Goal: Information Seeking & Learning: Learn about a topic

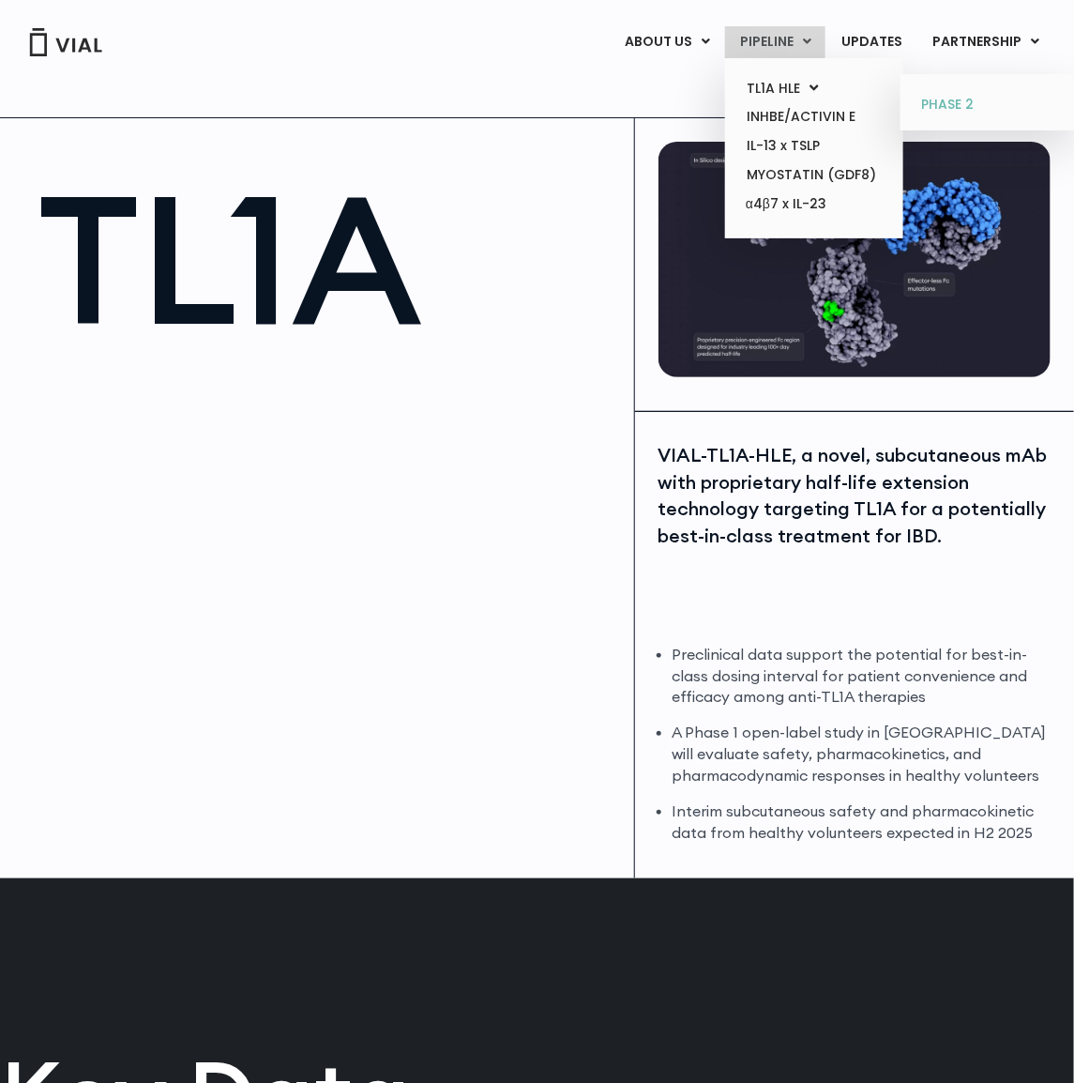
click at [958, 101] on link "PHASE 2" at bounding box center [989, 105] width 164 height 30
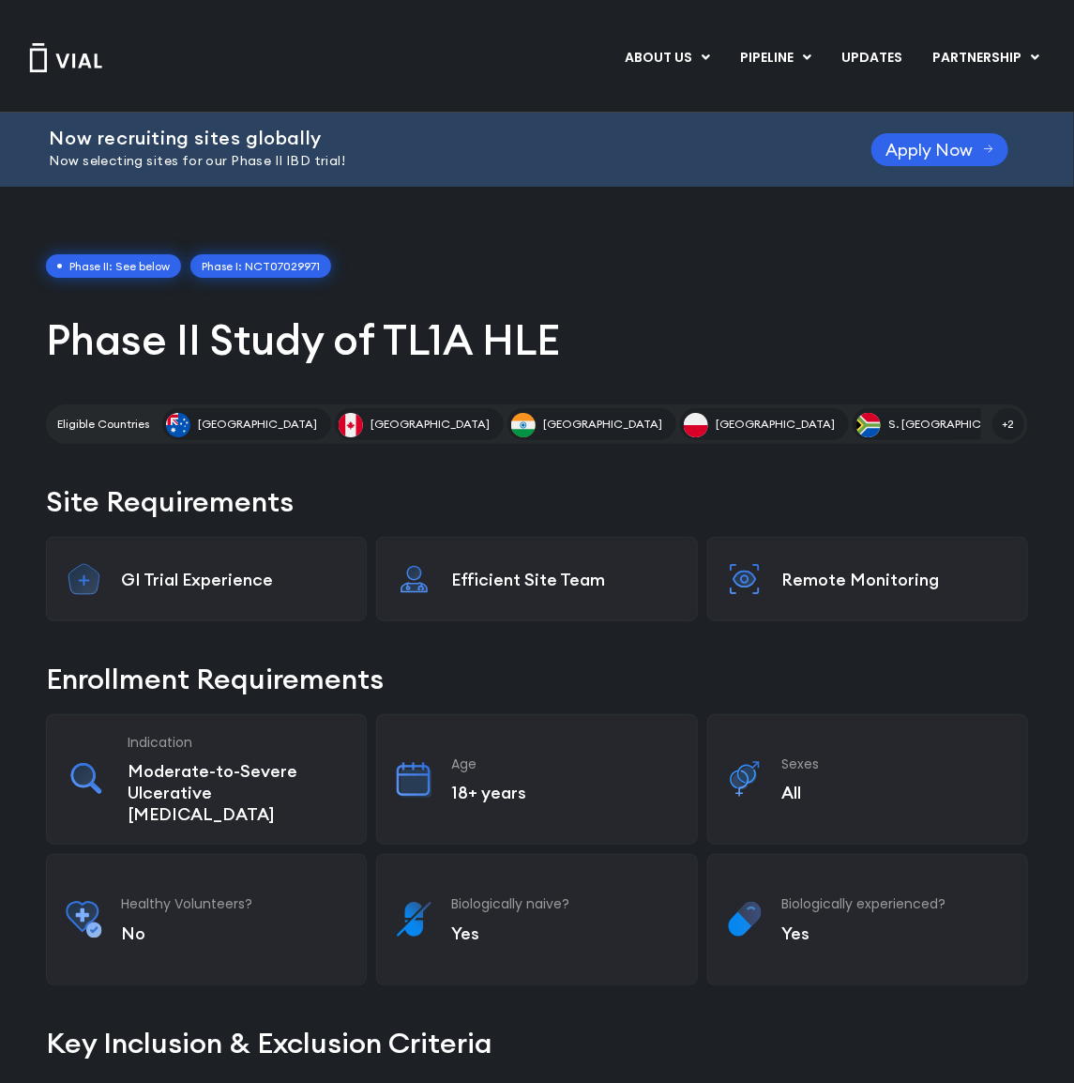
click at [242, 261] on link "Phase I: NCT07029971" at bounding box center [260, 266] width 141 height 24
click at [111, 273] on span "Phase II: See below" at bounding box center [113, 266] width 135 height 24
click at [286, 261] on link "Phase I: NCT07029971" at bounding box center [260, 266] width 141 height 24
click at [123, 267] on span "Phase II: See below" at bounding box center [113, 266] width 135 height 24
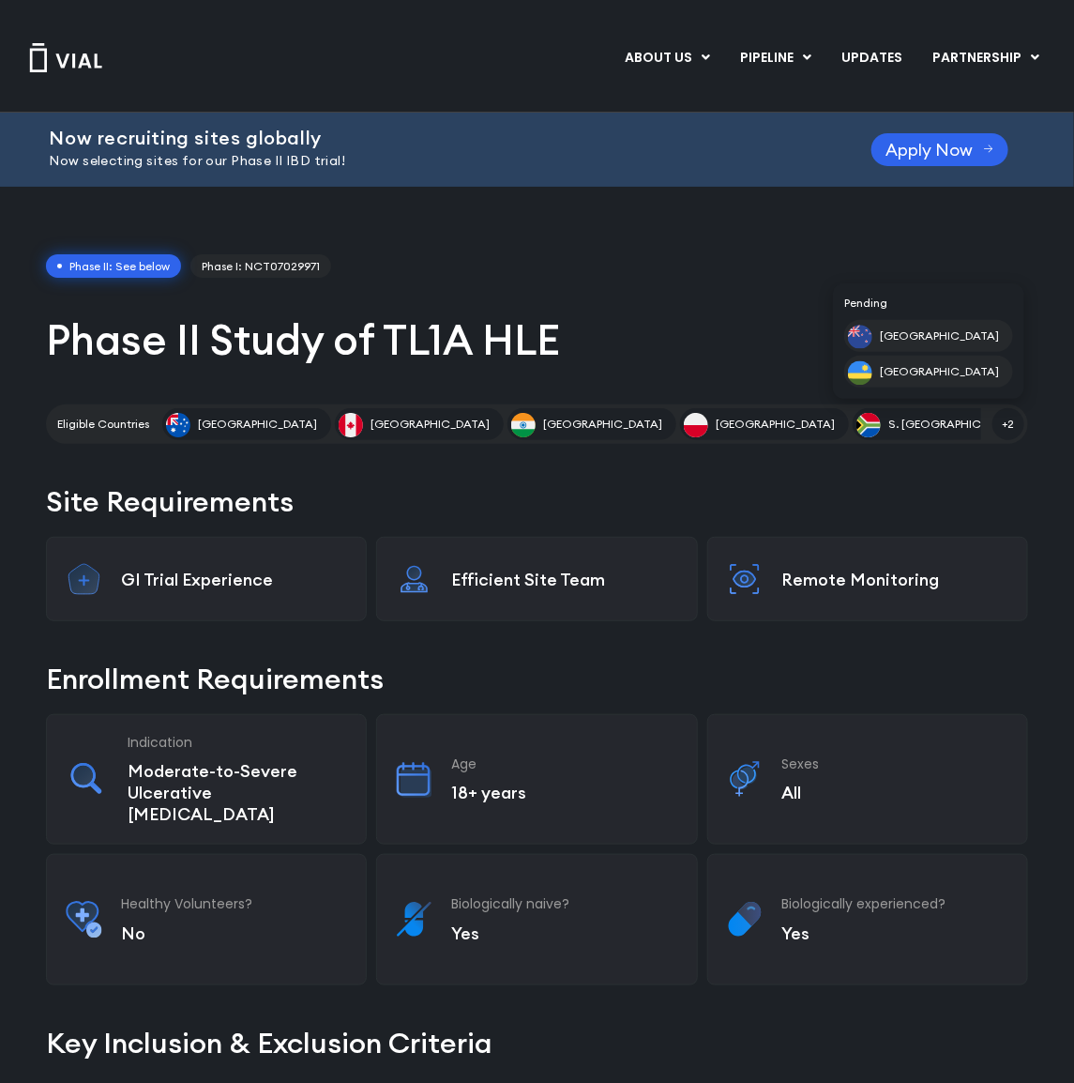
click at [1017, 418] on span "+2" at bounding box center [1009, 424] width 32 height 32
click at [932, 157] on span "Apply Now" at bounding box center [930, 150] width 87 height 14
click at [890, 48] on link "UPDATES" at bounding box center [872, 58] width 90 height 32
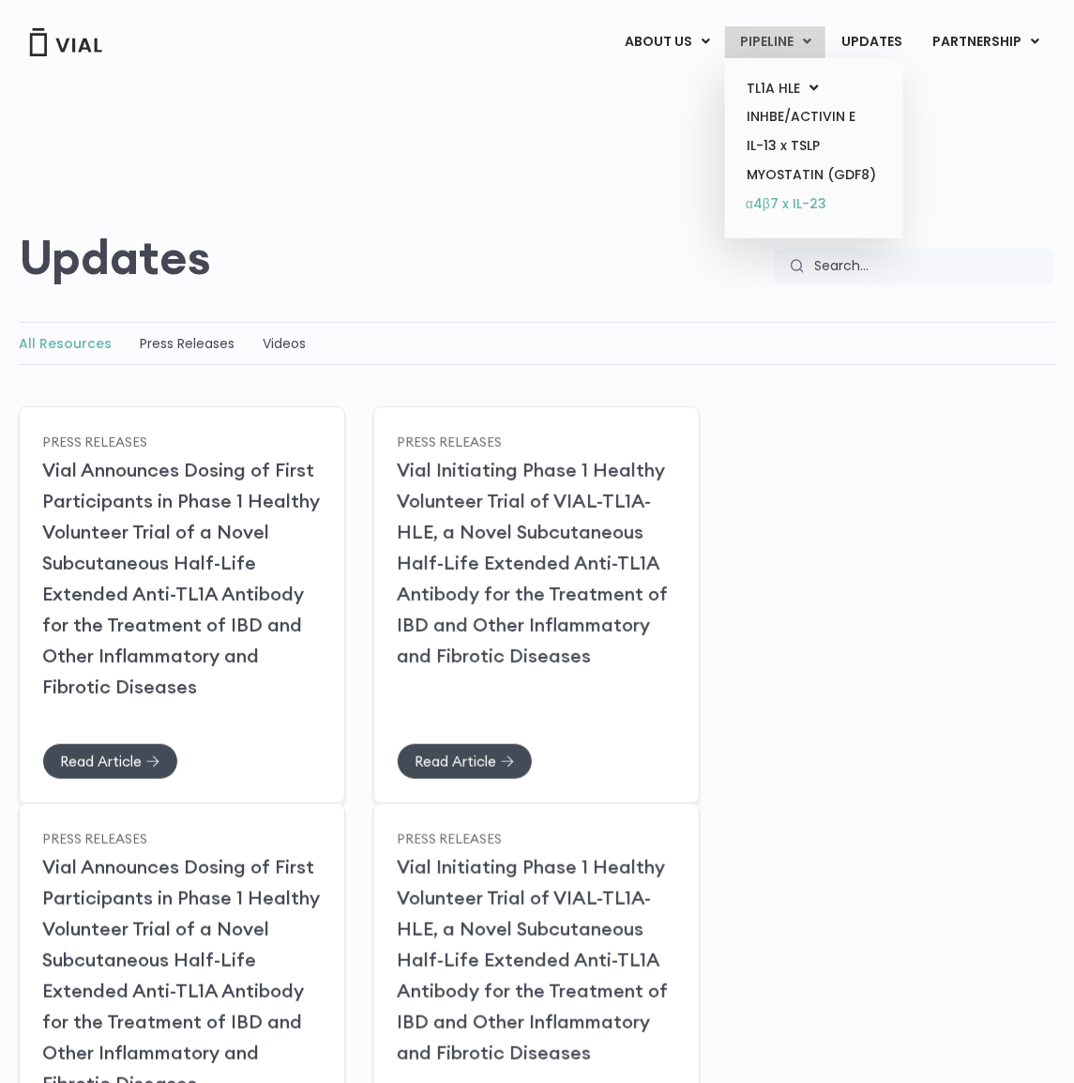
click at [807, 202] on link "α4β7 x IL-23" at bounding box center [814, 205] width 164 height 30
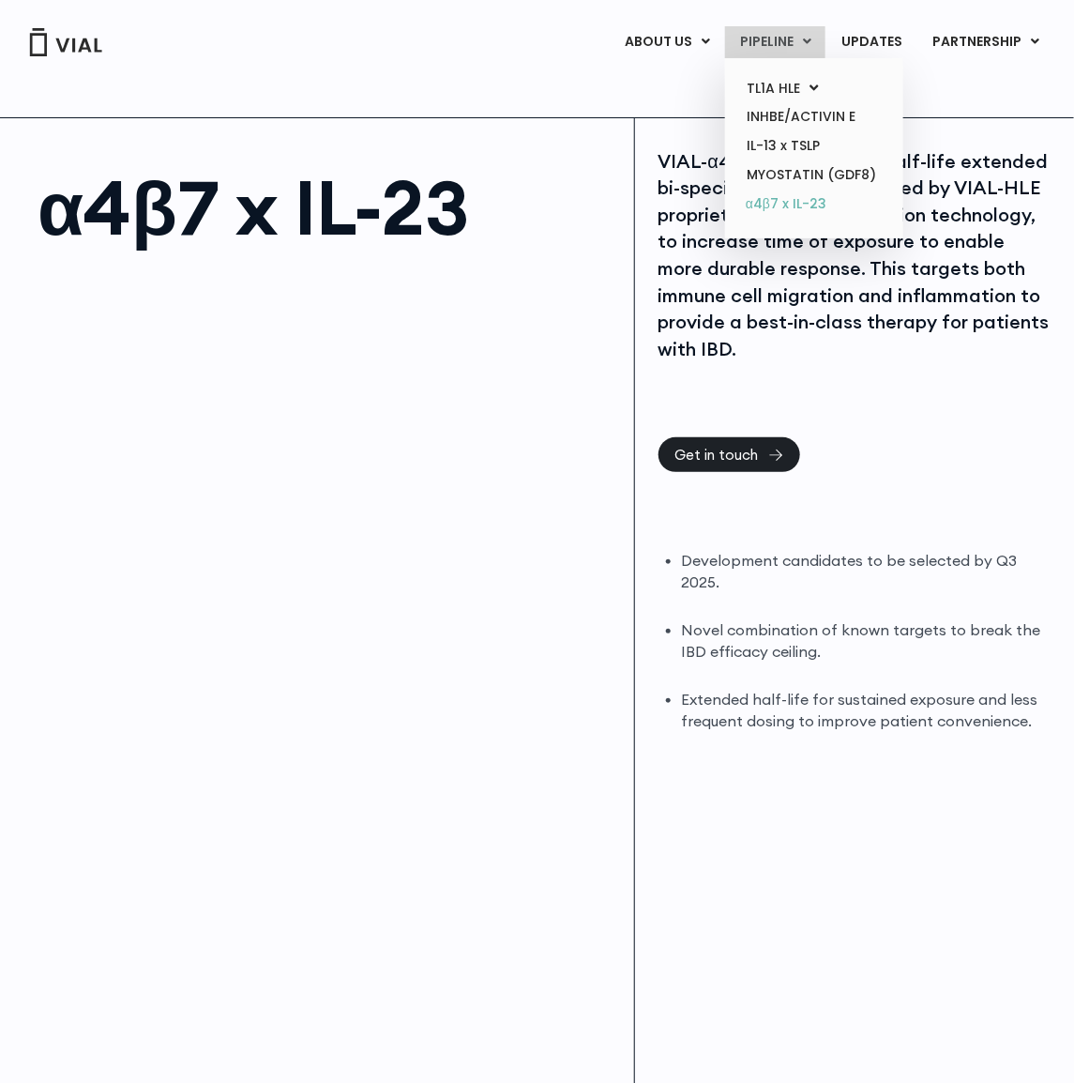
click at [797, 211] on link "α4β7 x IL-23" at bounding box center [814, 205] width 164 height 30
click at [948, 107] on link "PHASE 2" at bounding box center [989, 105] width 164 height 30
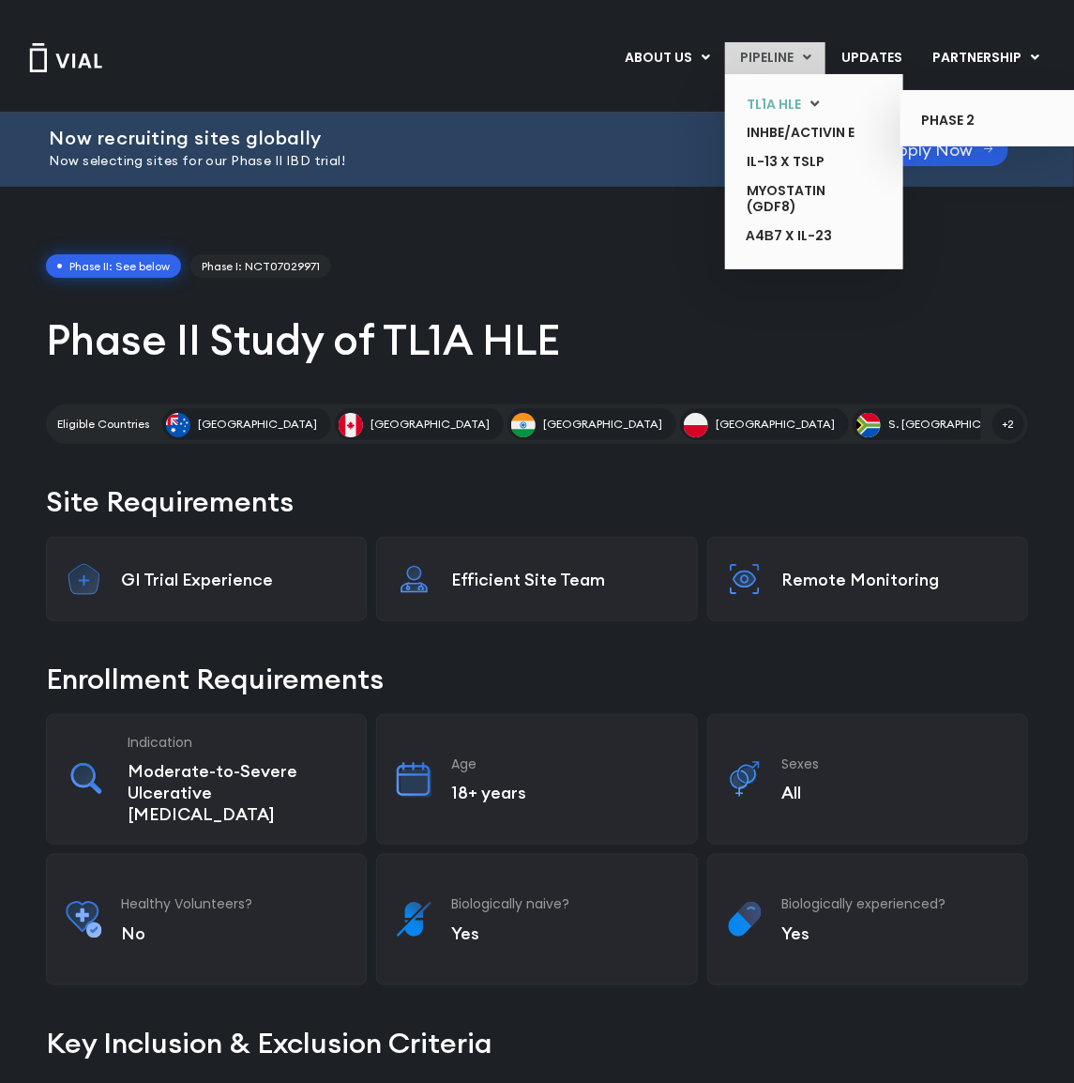
click at [779, 106] on link "TL1A HLE" at bounding box center [800, 104] width 137 height 29
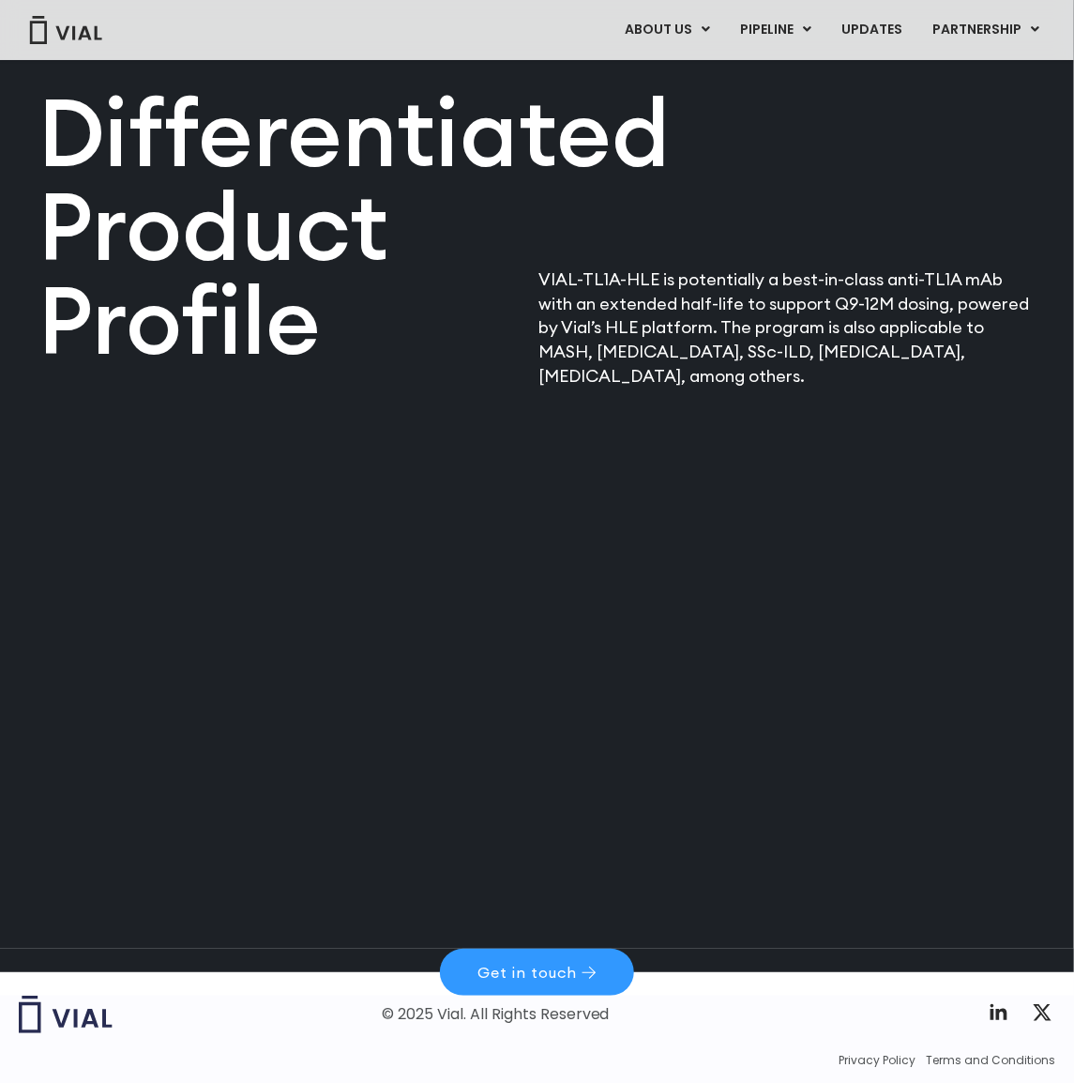
scroll to position [2021, 0]
